Goal: Task Accomplishment & Management: Manage account settings

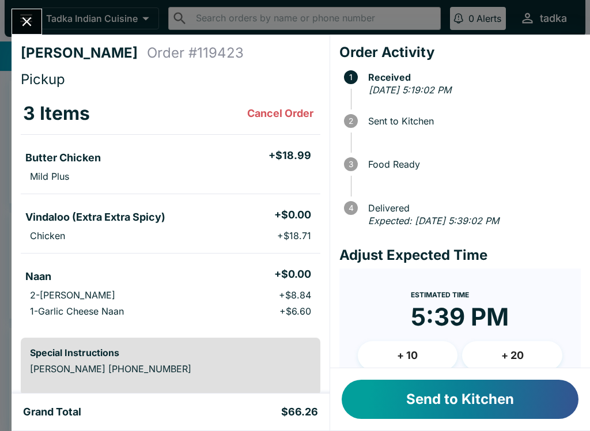
click at [511, 403] on button "Send to Kitchen" at bounding box center [460, 399] width 237 height 39
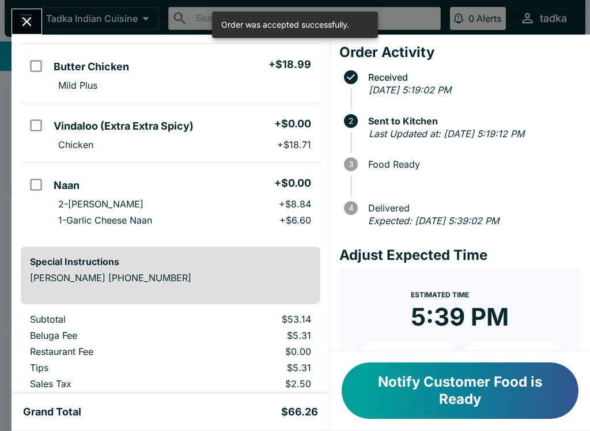
scroll to position [96, 0]
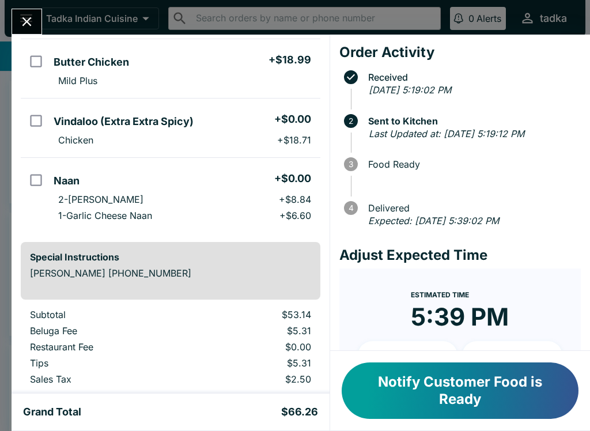
click at [21, 19] on icon "Close" at bounding box center [27, 22] width 16 height 16
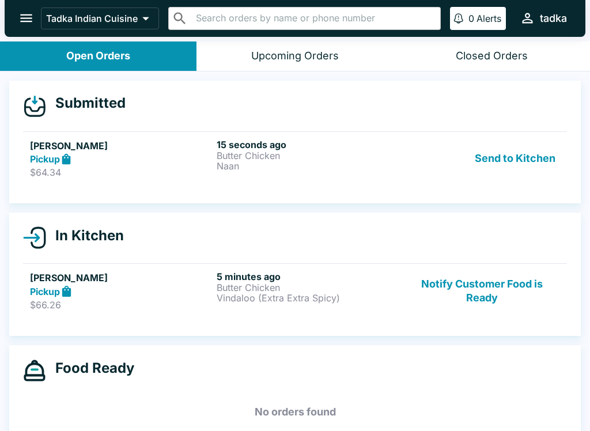
click at [384, 161] on p "Naan" at bounding box center [308, 166] width 182 height 10
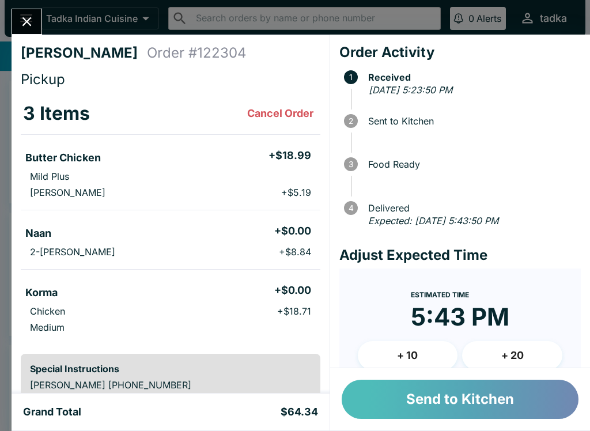
click at [475, 405] on button "Send to Kitchen" at bounding box center [460, 399] width 237 height 39
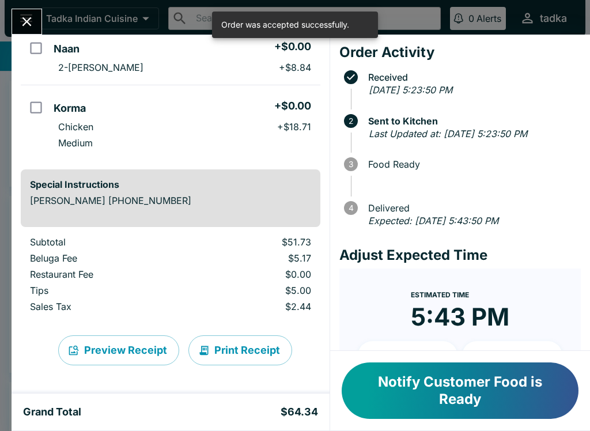
click at [16, 13] on button "Close" at bounding box center [26, 21] width 29 height 25
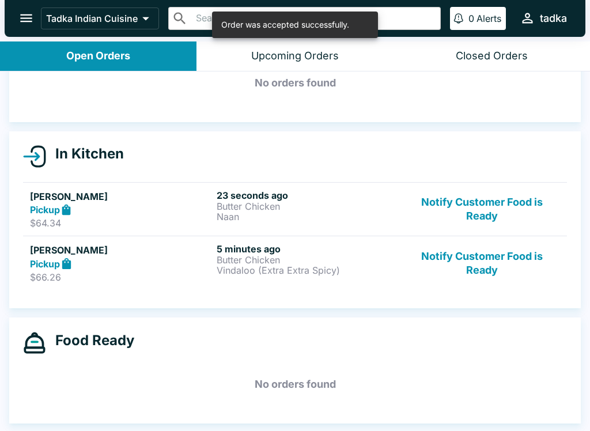
scroll to position [65, 0]
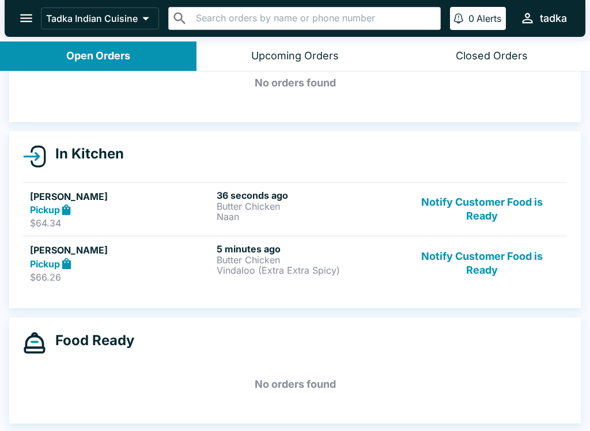
click at [488, 253] on button "Notify Customer Food is Ready" at bounding box center [482, 263] width 156 height 40
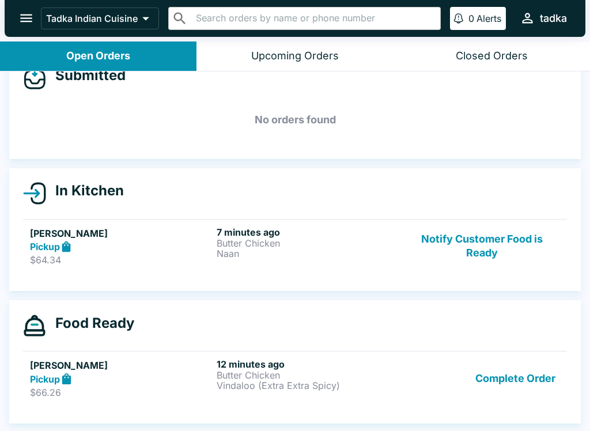
scroll to position [28, 0]
click at [531, 384] on button "Complete Order" at bounding box center [515, 378] width 89 height 40
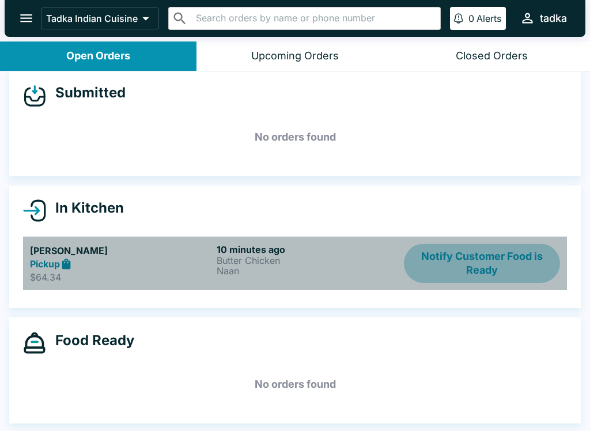
click at [485, 278] on button "Notify Customer Food is Ready" at bounding box center [482, 264] width 156 height 40
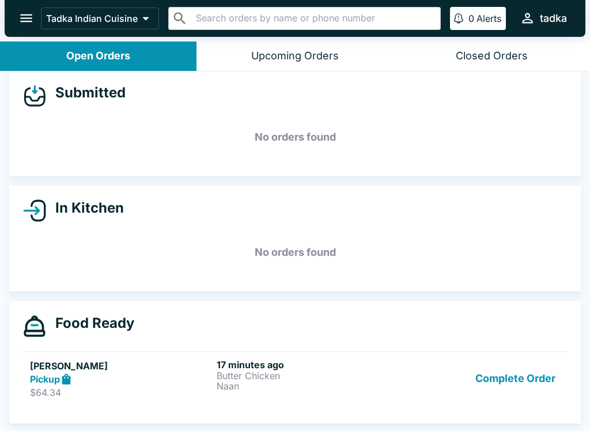
click at [250, 376] on p "Butter Chicken" at bounding box center [308, 376] width 182 height 10
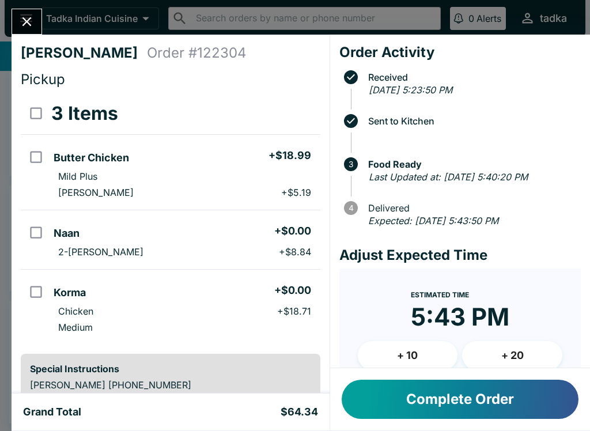
click at [512, 389] on button "Complete Order" at bounding box center [460, 399] width 237 height 39
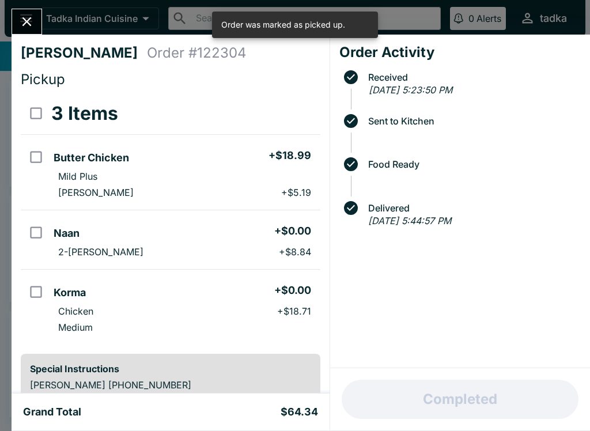
click at [23, 10] on button "Close" at bounding box center [26, 21] width 29 height 25
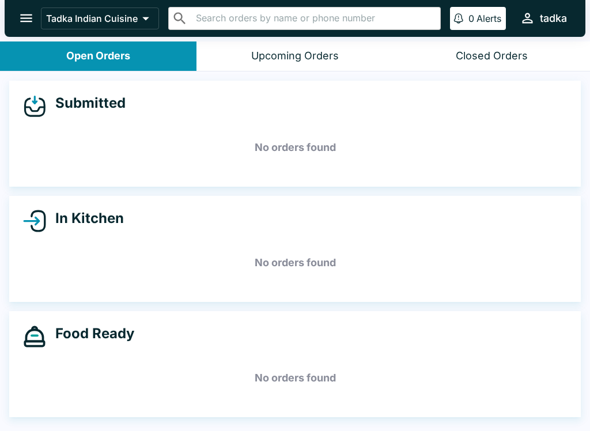
click at [15, 21] on button "open drawer" at bounding box center [26, 17] width 29 height 29
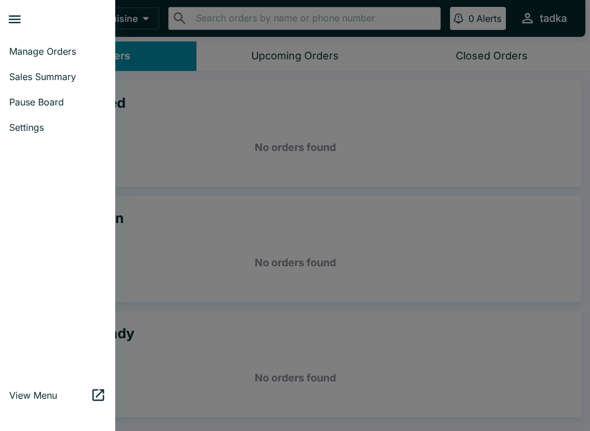
click at [67, 95] on link "Pause Board" at bounding box center [57, 101] width 115 height 25
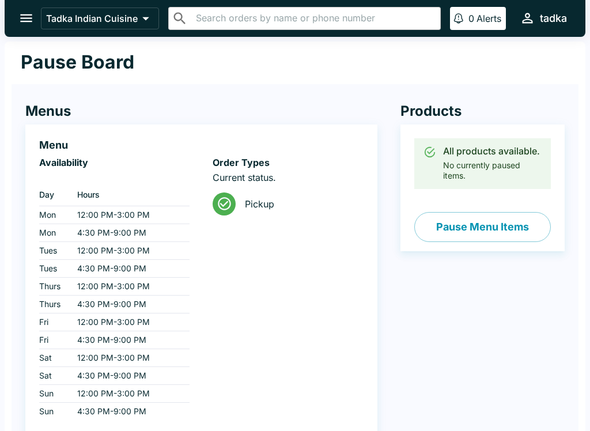
click at [519, 227] on button "Pause Menu Items" at bounding box center [482, 227] width 137 height 30
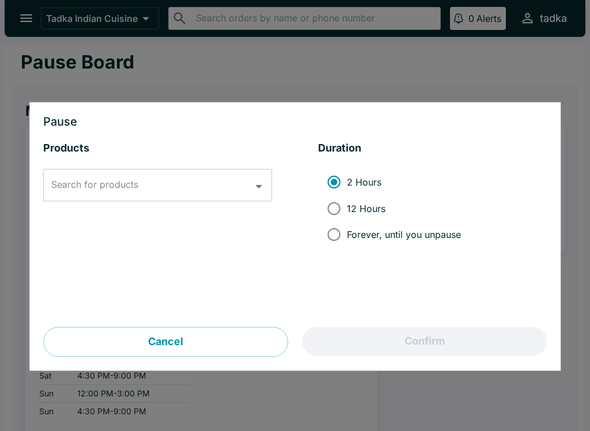
click at [245, 177] on input "Search for products" at bounding box center [148, 186] width 201 height 22
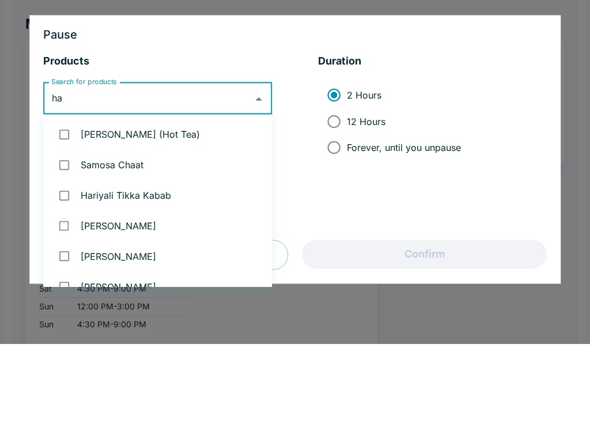
type input "har"
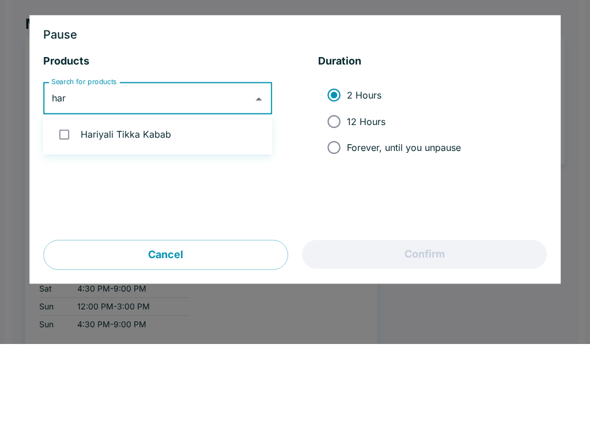
click at [186, 206] on li "Hariyali Tikka Kabab" at bounding box center [157, 221] width 229 height 31
checkbox input "true"
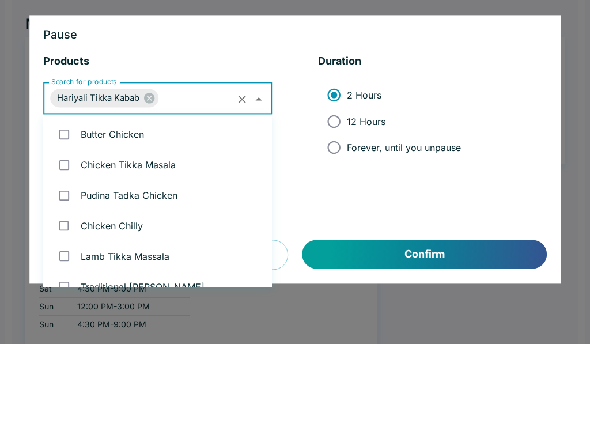
scroll to position [655, 0]
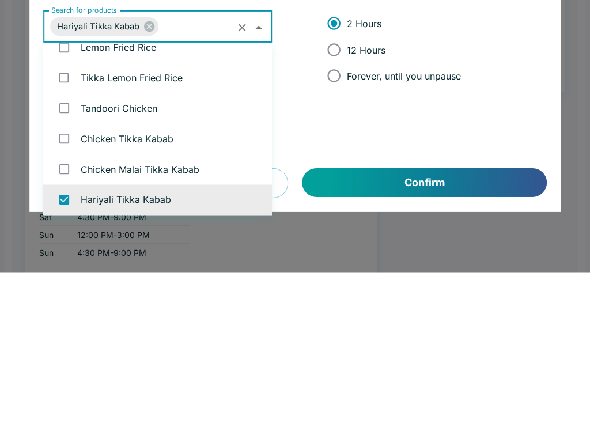
click at [334, 195] on input "12 Hours" at bounding box center [334, 208] width 26 height 26
radio input "true"
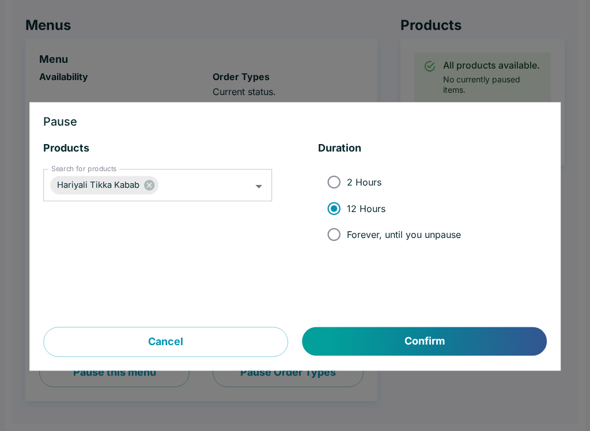
click at [468, 347] on button "Confirm" at bounding box center [425, 341] width 244 height 29
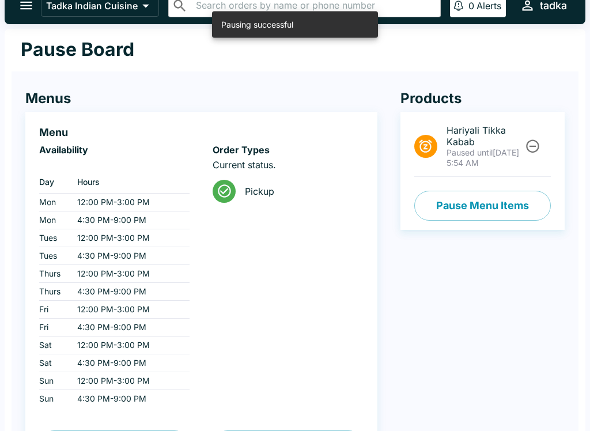
scroll to position [0, 0]
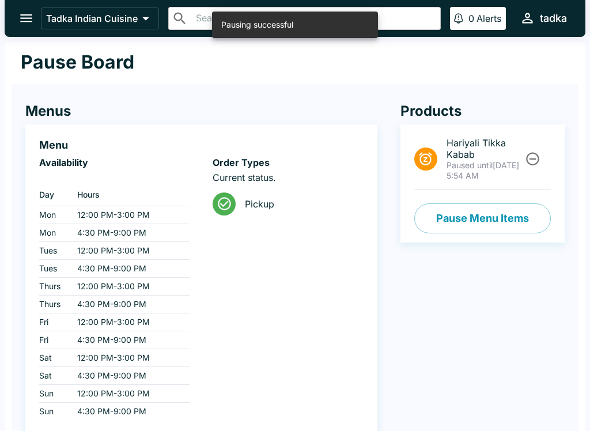
click at [21, 13] on icon "open drawer" at bounding box center [26, 18] width 16 height 16
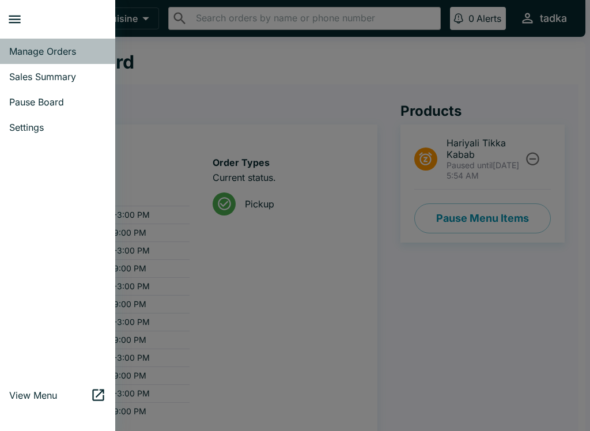
click at [62, 48] on span "Manage Orders" at bounding box center [57, 52] width 97 height 12
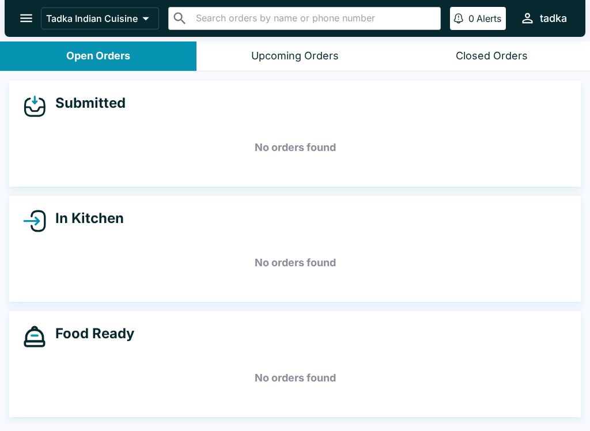
click at [319, 57] on div "Upcoming Orders" at bounding box center [295, 56] width 88 height 13
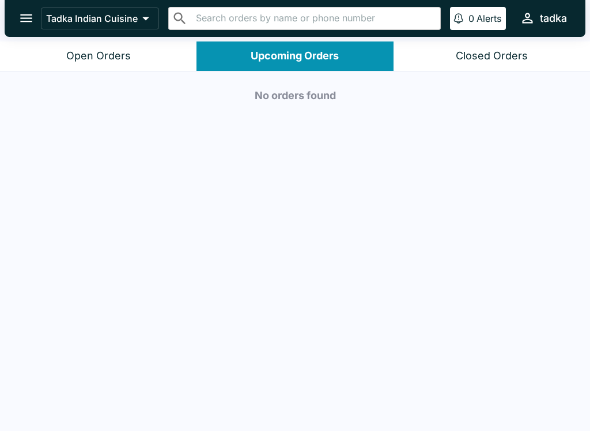
click at [104, 43] on button "Open Orders" at bounding box center [98, 55] width 196 height 29
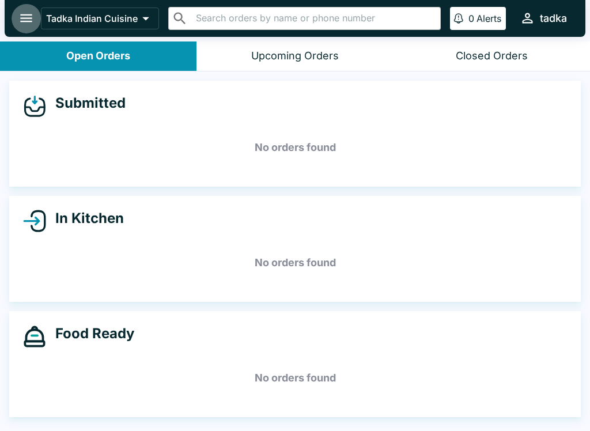
click at [25, 12] on icon "open drawer" at bounding box center [26, 18] width 16 height 16
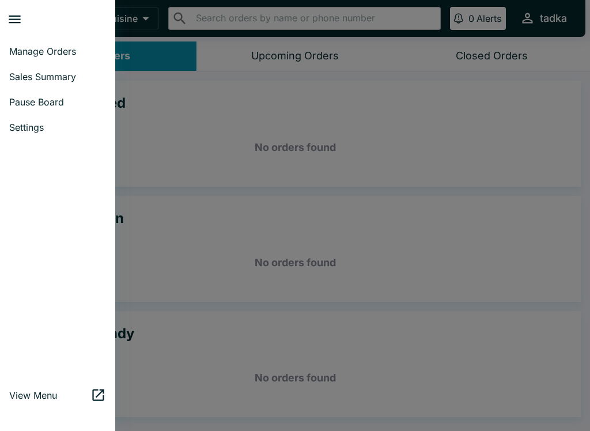
click at [52, 108] on link "Pause Board" at bounding box center [57, 101] width 115 height 25
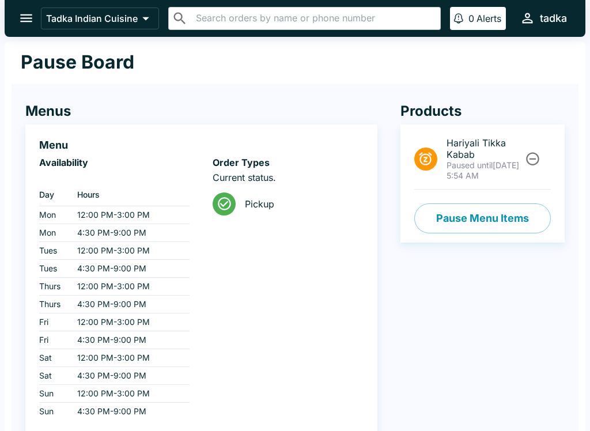
click at [511, 221] on button "Pause Menu Items" at bounding box center [482, 218] width 137 height 30
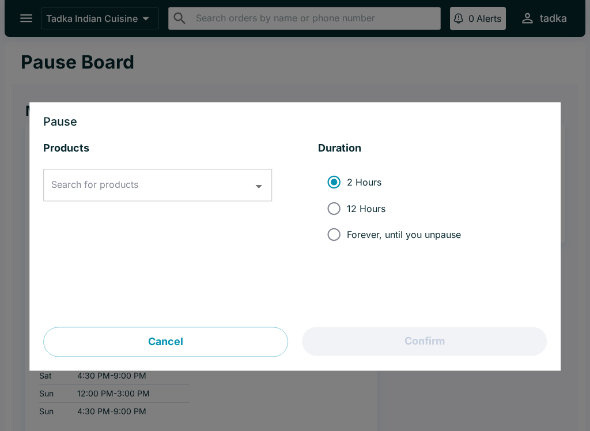
click at [198, 177] on input "Search for products" at bounding box center [148, 186] width 201 height 22
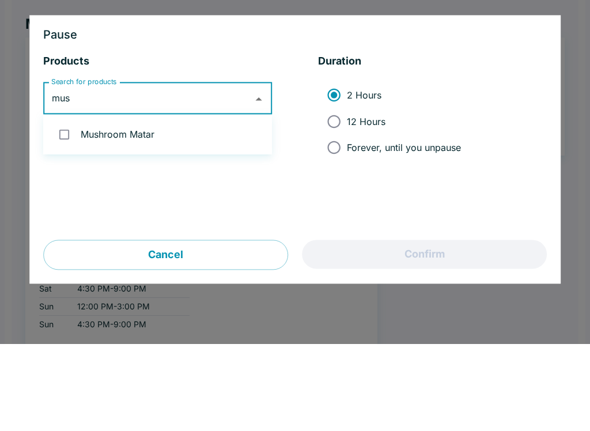
type input "mush"
click at [151, 206] on li "Mushroom Matar" at bounding box center [157, 221] width 229 height 31
checkbox input "true"
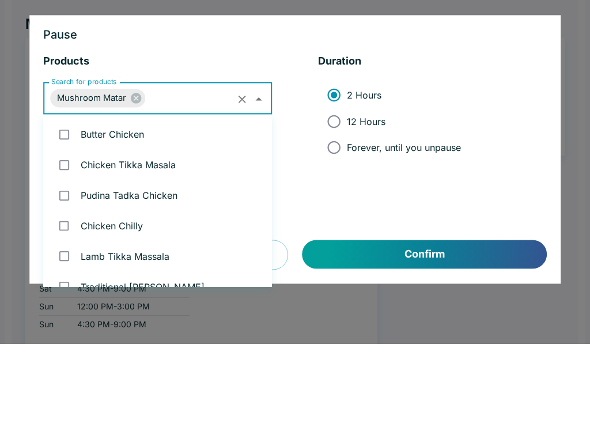
scroll to position [1172, 0]
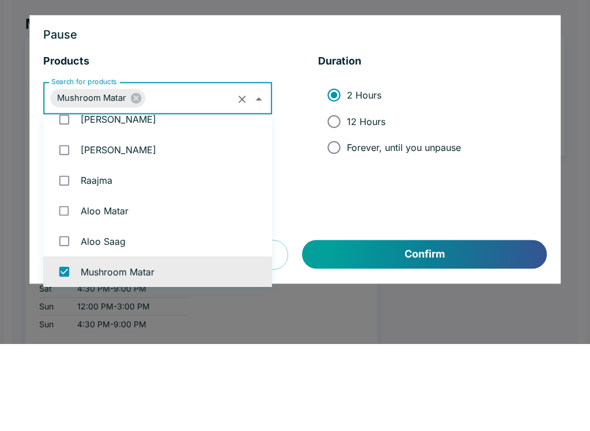
click at [521, 165] on li "2 Hours 12 Hours Forever, until you unpause" at bounding box center [432, 209] width 229 height 88
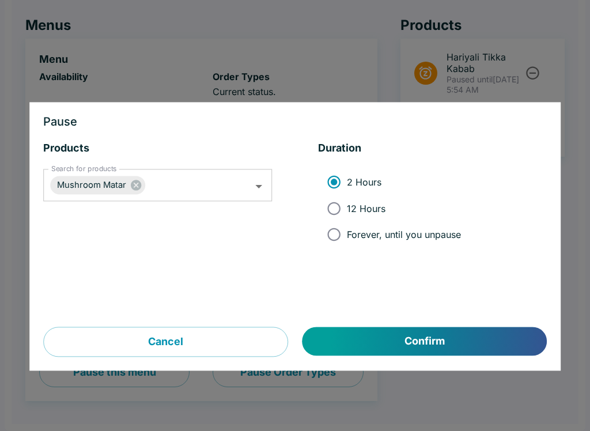
click at [335, 215] on input "12 Hours" at bounding box center [334, 208] width 26 height 26
radio input "true"
click at [461, 346] on button "Confirm" at bounding box center [425, 341] width 244 height 29
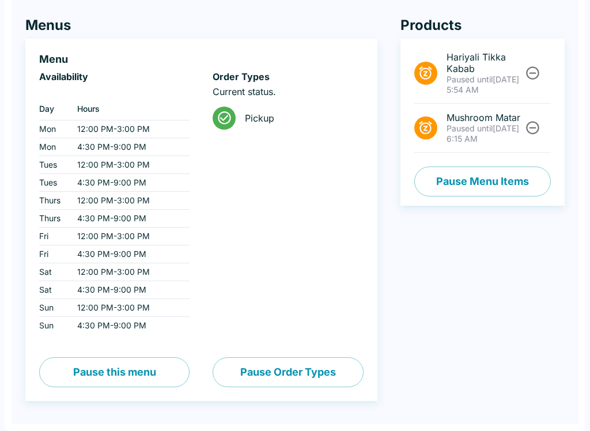
scroll to position [0, 0]
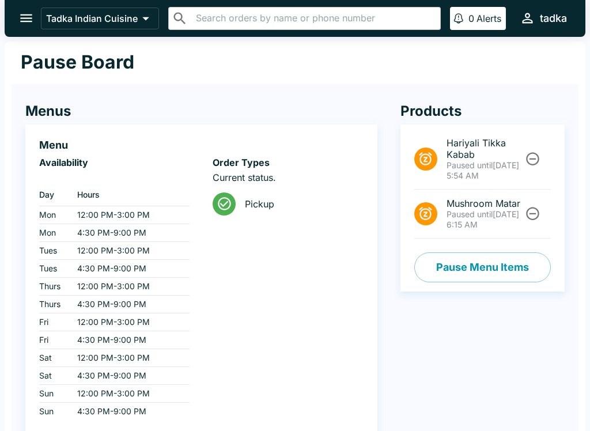
click at [25, 29] on button "open drawer" at bounding box center [26, 17] width 29 height 29
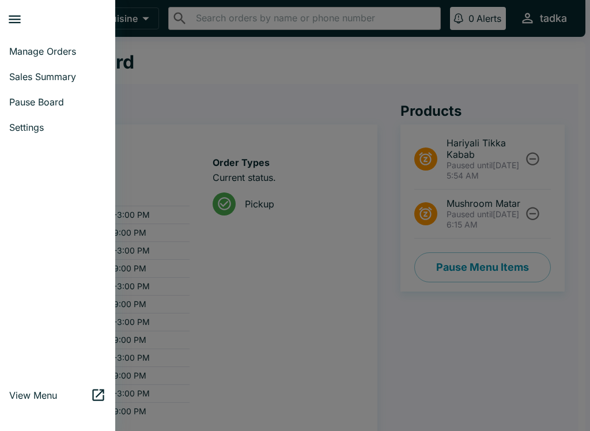
click at [22, 50] on span "Manage Orders" at bounding box center [57, 52] width 97 height 12
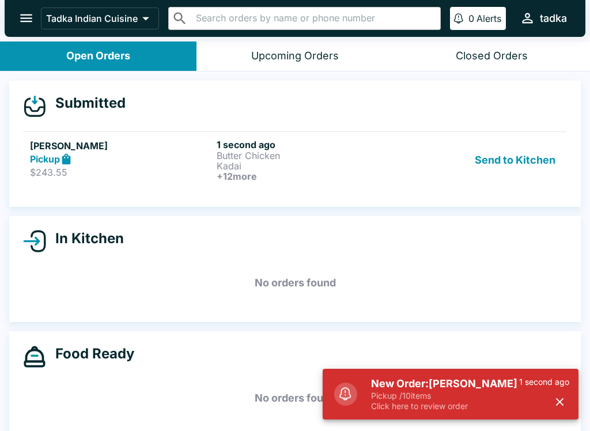
click at [288, 163] on p "Kadai" at bounding box center [308, 166] width 182 height 10
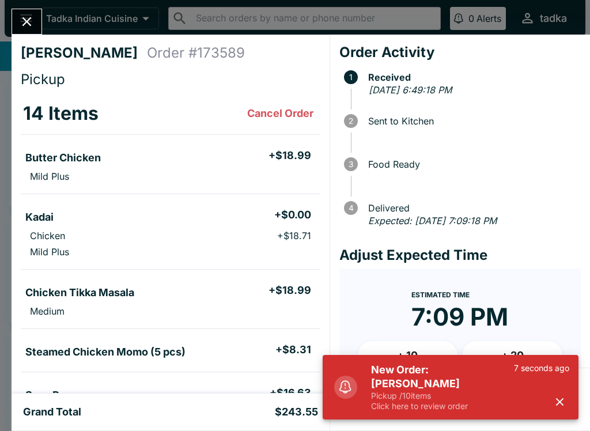
click at [30, 15] on icon "Close" at bounding box center [27, 22] width 16 height 16
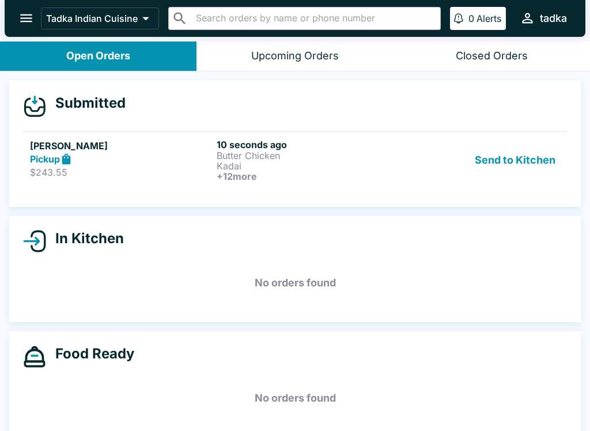
click at [503, 159] on button "Send to Kitchen" at bounding box center [515, 160] width 90 height 43
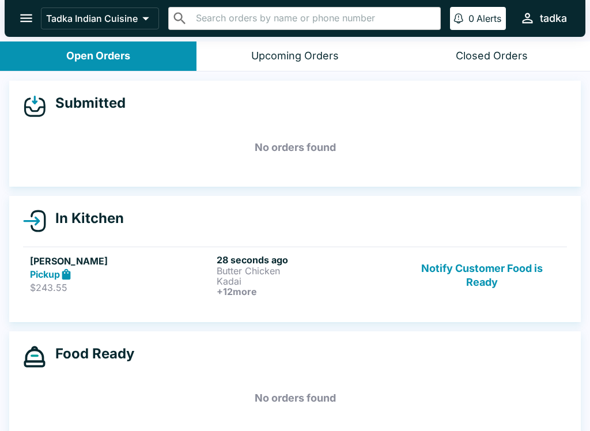
click at [324, 282] on p "Kadai" at bounding box center [308, 281] width 182 height 10
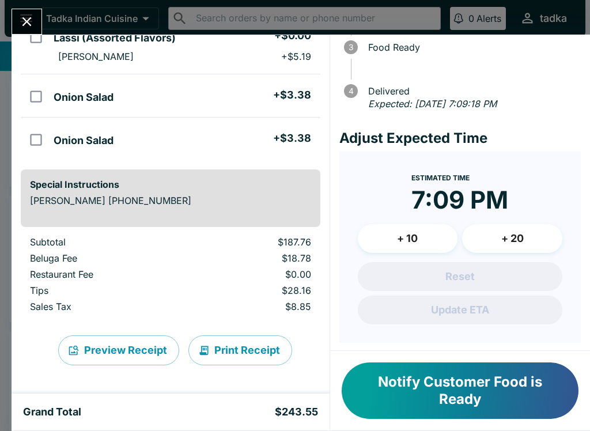
scroll to position [805, 0]
click at [459, 392] on button "Notify Customer Food is Ready" at bounding box center [460, 390] width 237 height 56
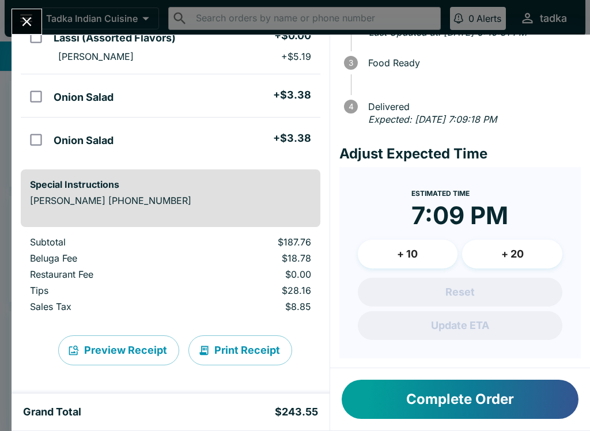
scroll to position [100, 0]
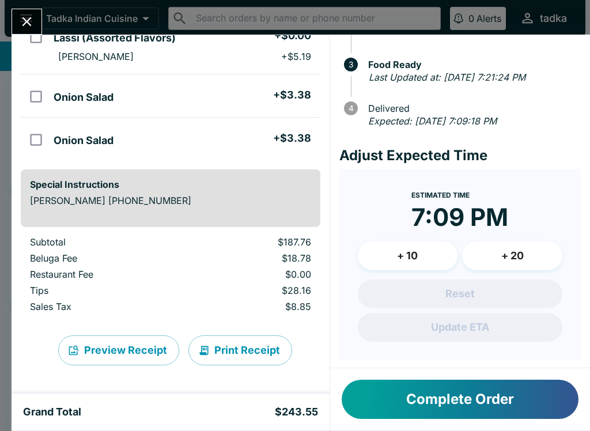
click at [513, 398] on button "Complete Order" at bounding box center [460, 399] width 237 height 39
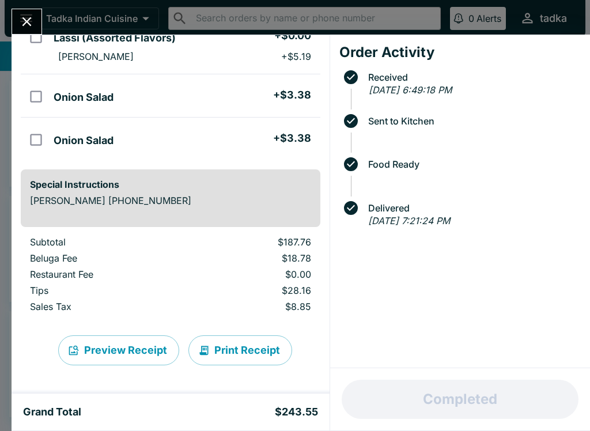
scroll to position [0, 0]
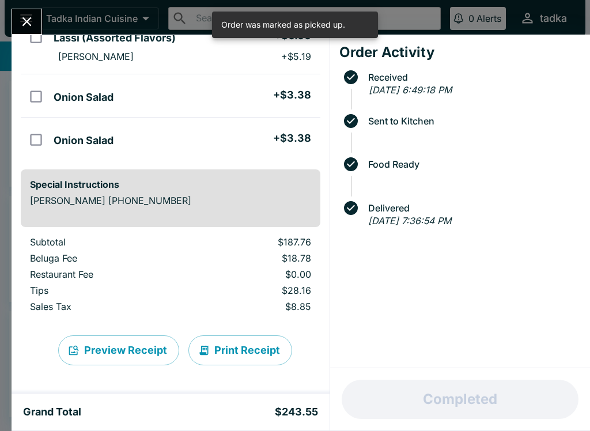
click at [506, 378] on div "Completed" at bounding box center [460, 399] width 260 height 62
click at [2, 18] on div "[PERSON_NAME] Order # 173589 Pickup 14 Items Butter Chicken + $18.99 Mild Plus …" at bounding box center [295, 215] width 590 height 431
